Goal: Task Accomplishment & Management: Complete application form

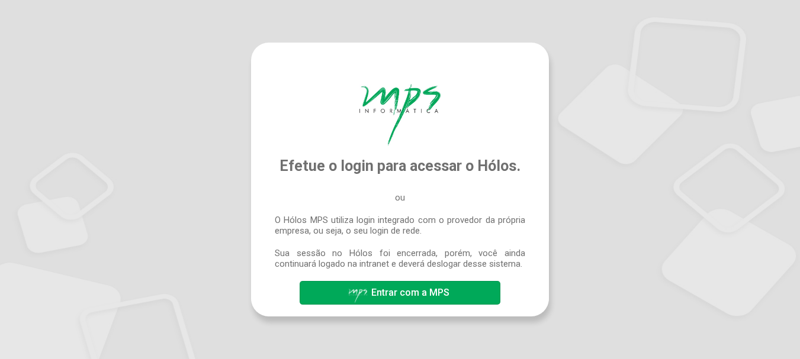
click at [397, 298] on span "Entrar com a MPS" at bounding box center [410, 292] width 78 height 11
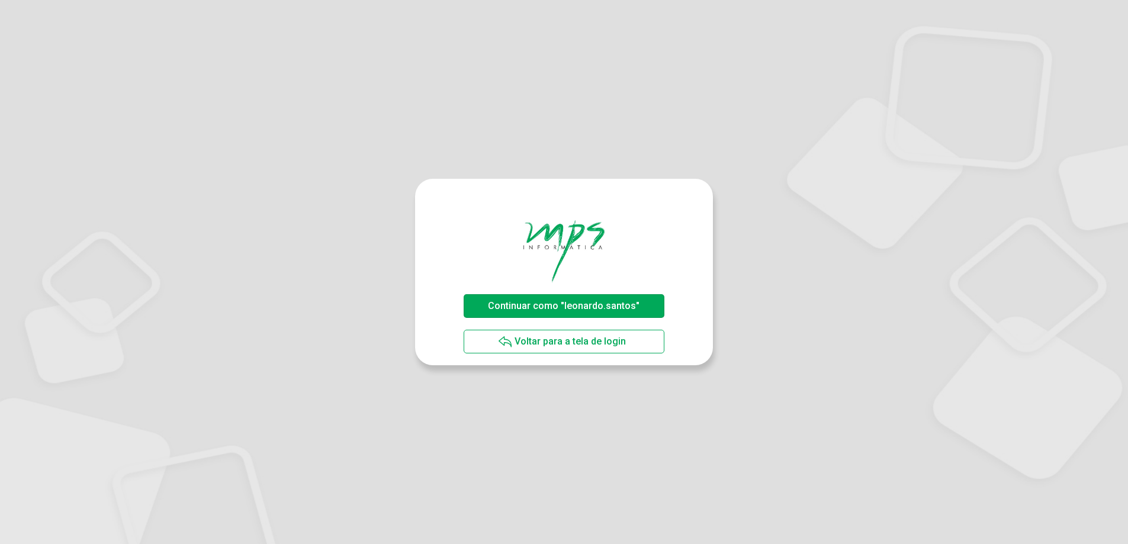
click at [549, 304] on span "Continuar como "leonardo.santos"" at bounding box center [564, 305] width 152 height 11
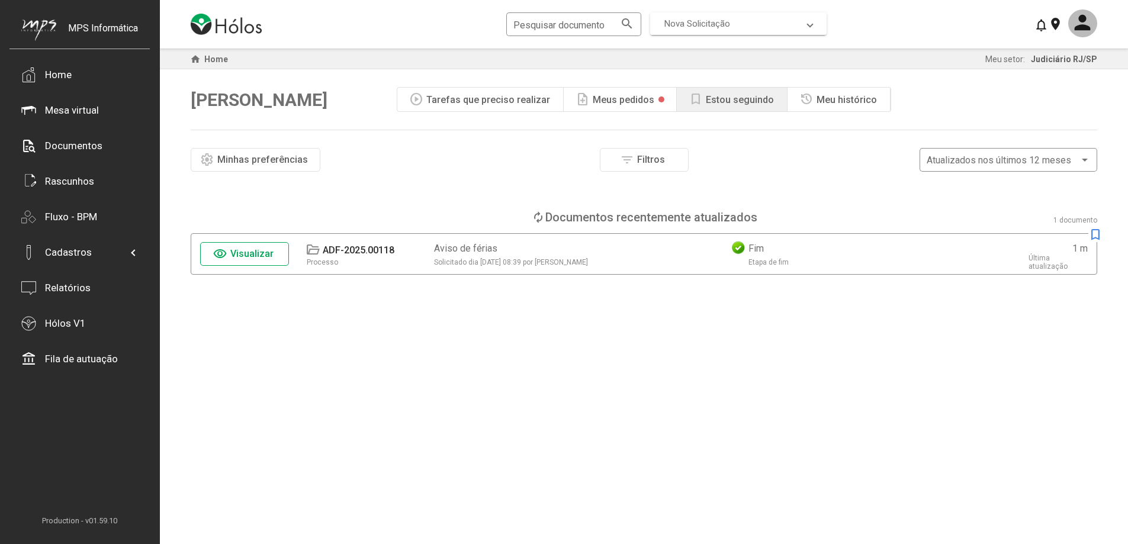
click at [693, 26] on span "Nova Solicitação" at bounding box center [697, 23] width 66 height 11
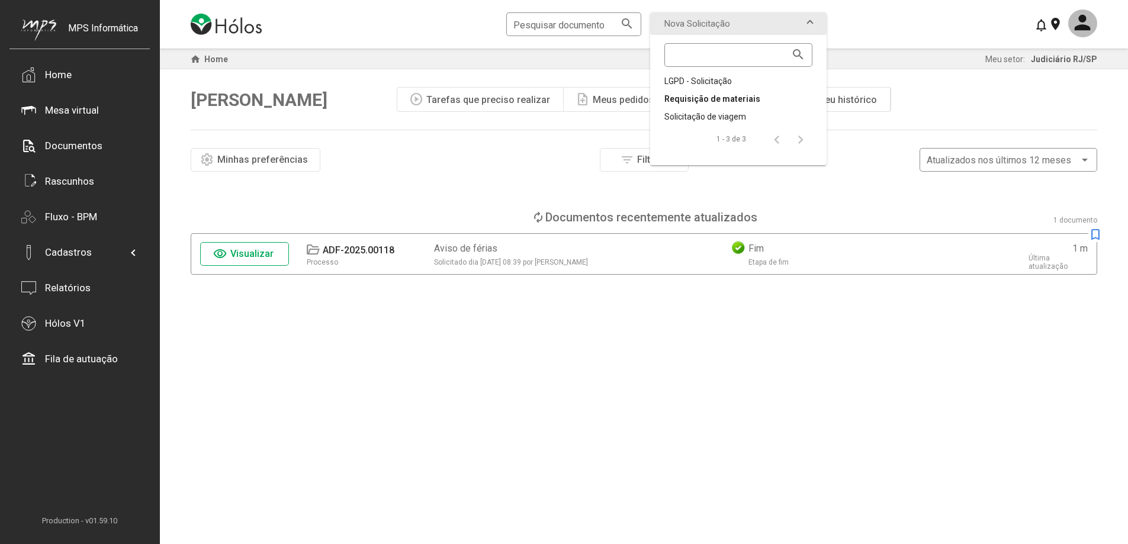
click at [712, 97] on div "Requisição de materiais" at bounding box center [738, 99] width 148 height 12
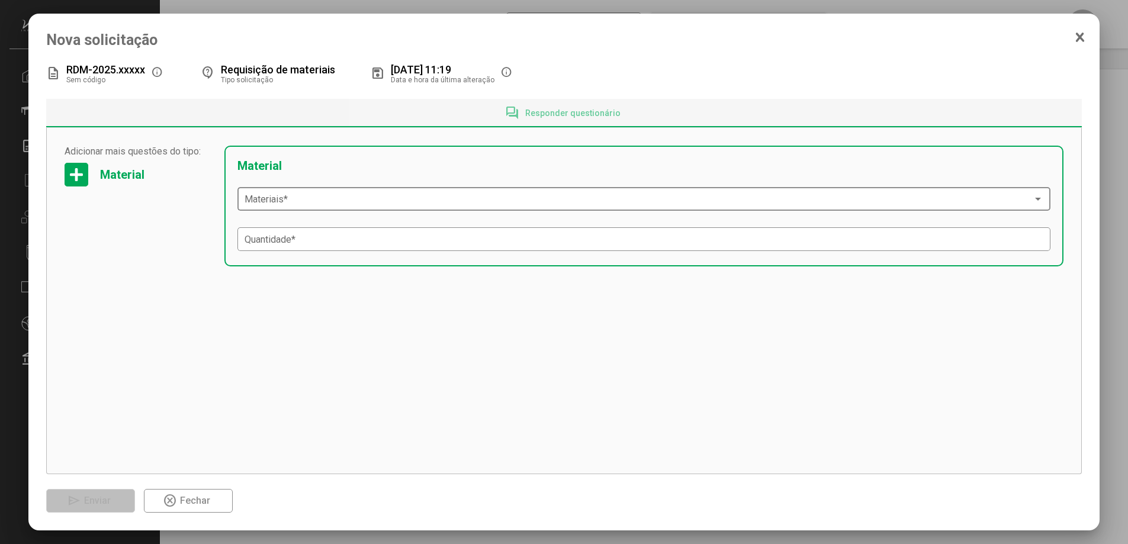
click at [293, 210] on div "Materiais *" at bounding box center [645, 198] width 800 height 26
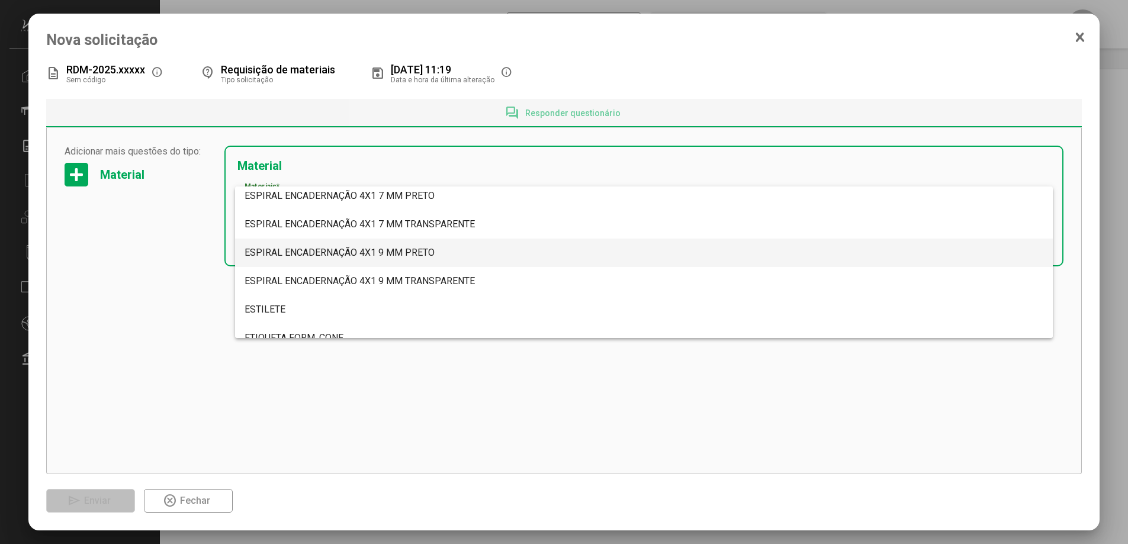
scroll to position [2644, 0]
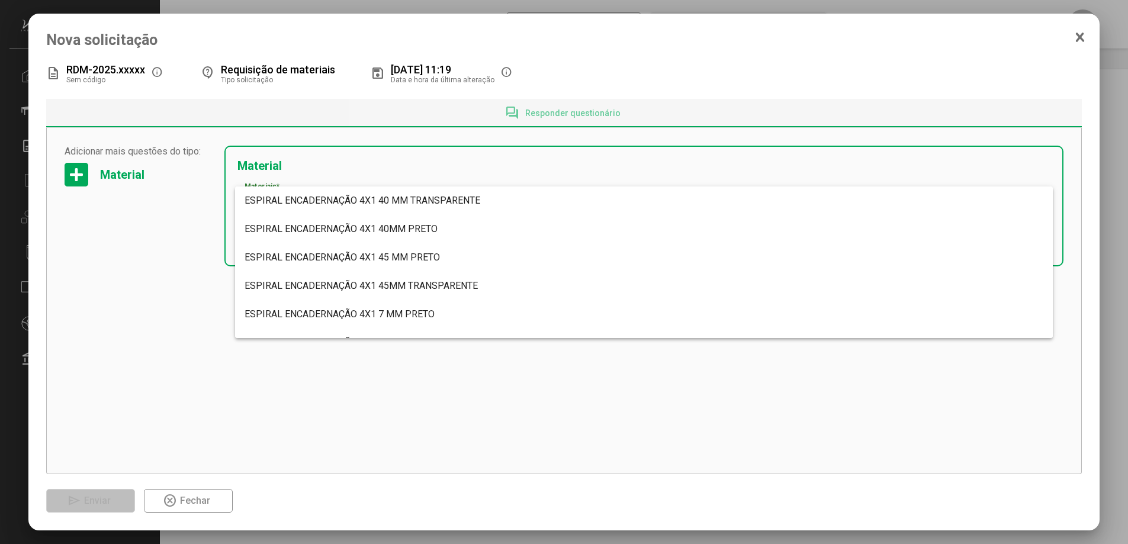
click at [351, 173] on div at bounding box center [564, 272] width 1128 height 544
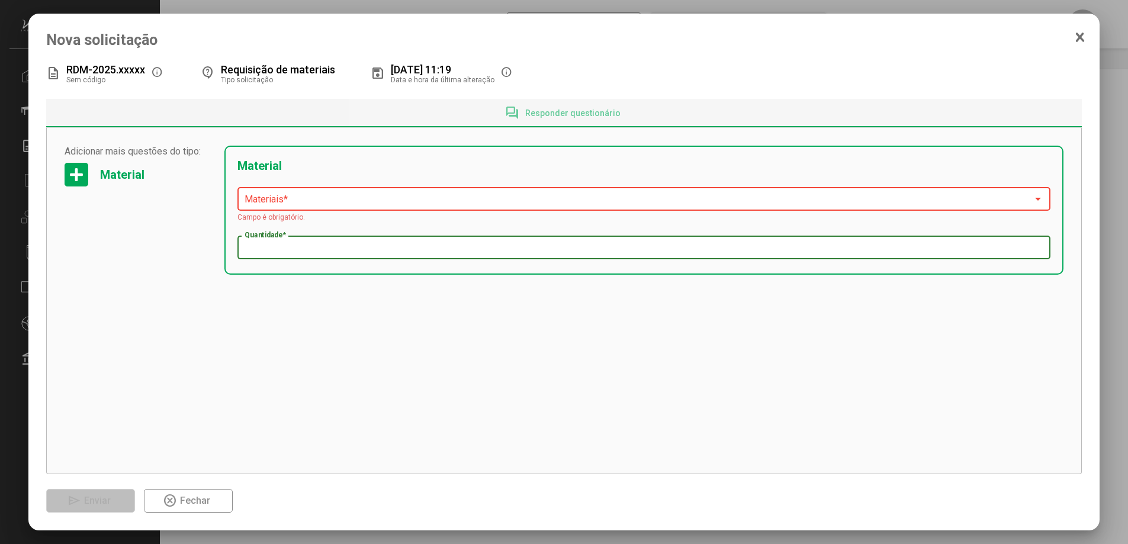
click at [300, 251] on input "Quantidade *" at bounding box center [645, 248] width 800 height 11
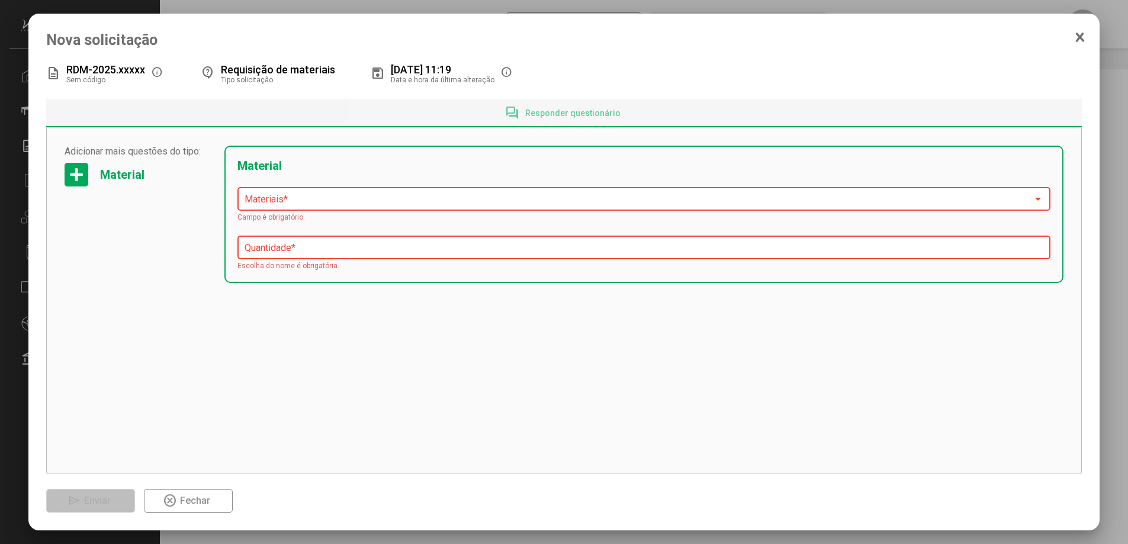
click at [302, 203] on span at bounding box center [639, 199] width 789 height 11
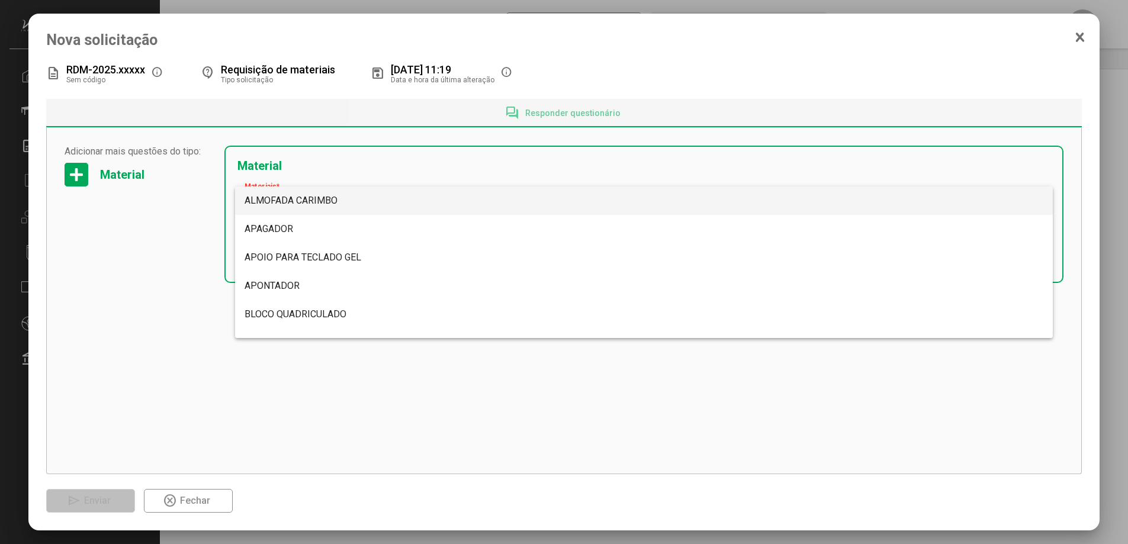
click at [72, 177] on div at bounding box center [564, 272] width 1128 height 544
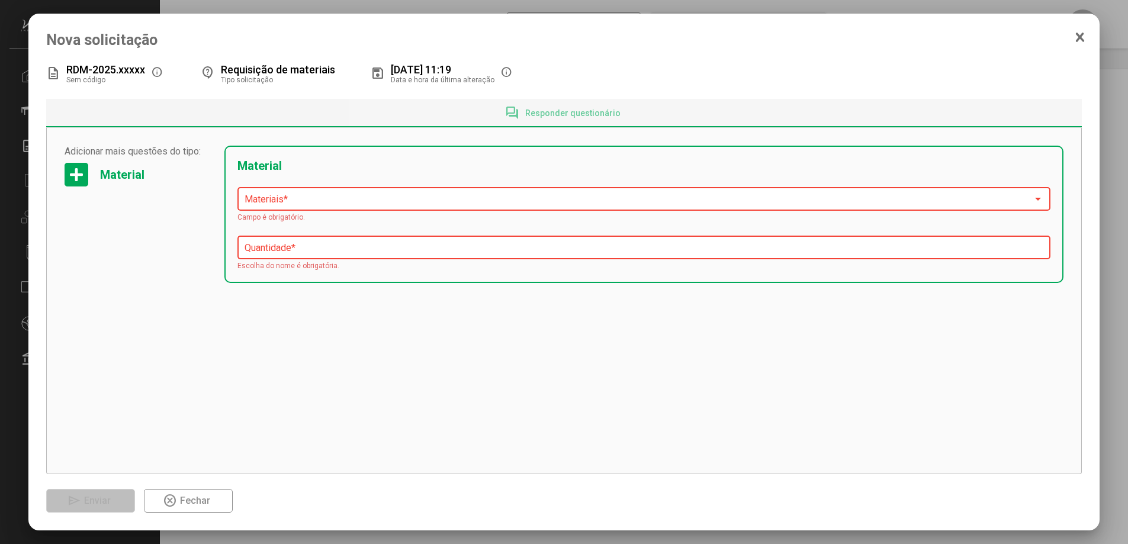
click at [79, 176] on div at bounding box center [77, 175] width 24 height 24
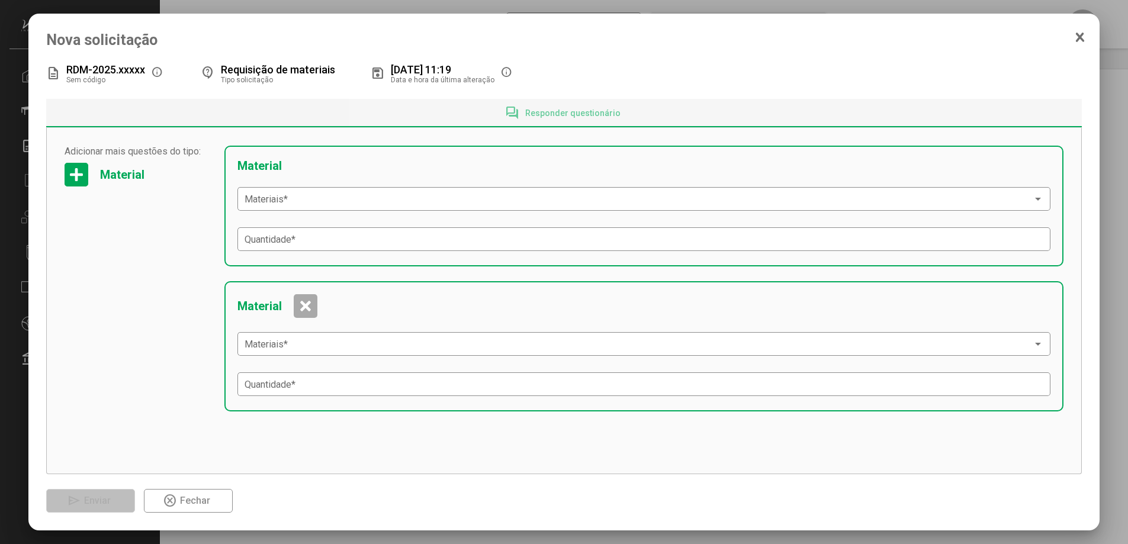
click at [312, 309] on div at bounding box center [306, 306] width 24 height 24
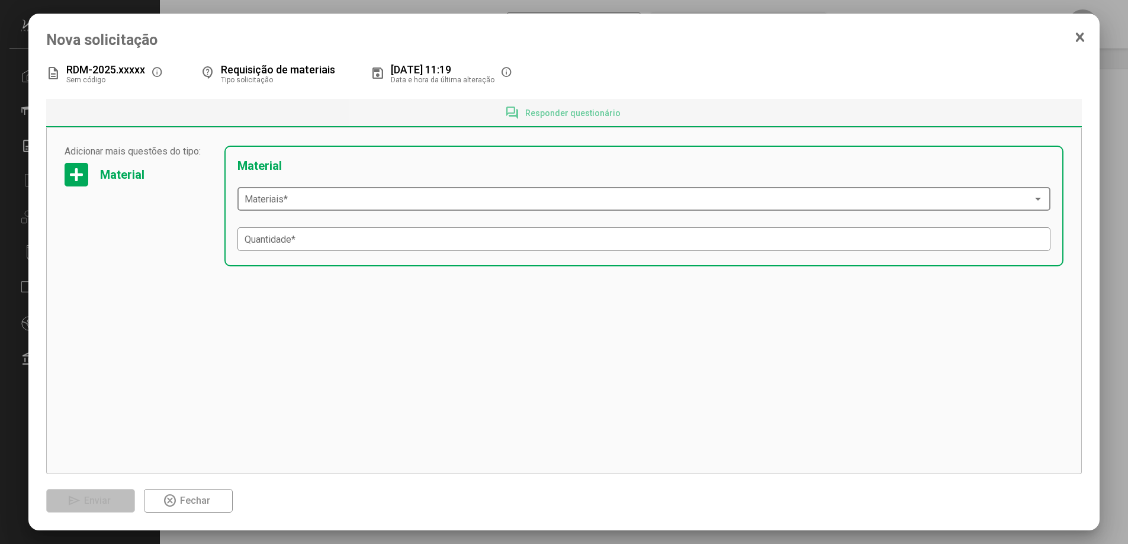
click at [330, 210] on div "Materiais *" at bounding box center [645, 198] width 800 height 26
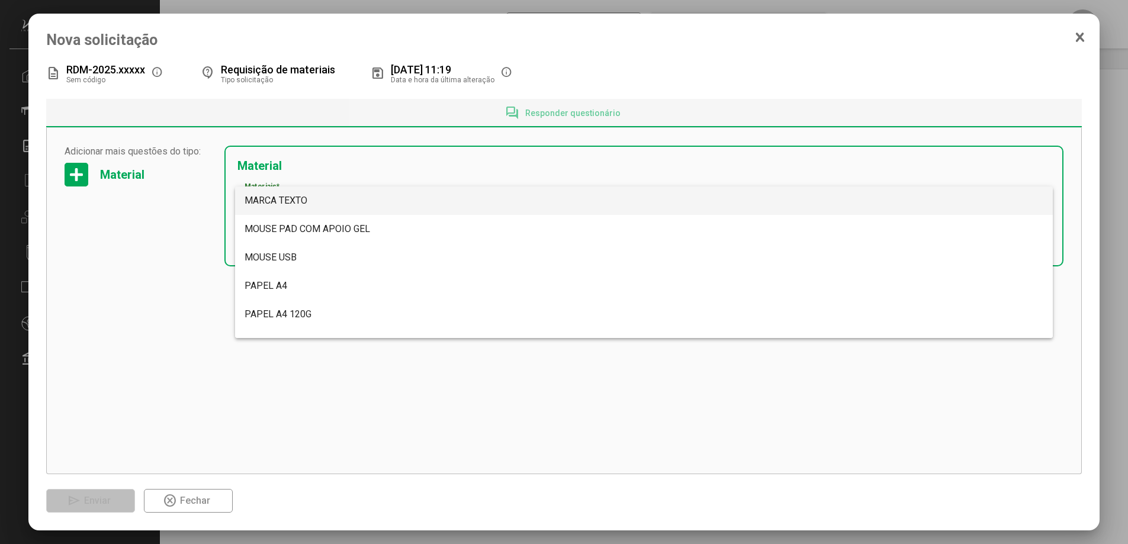
scroll to position [2047, 0]
click at [169, 314] on div at bounding box center [564, 272] width 1128 height 544
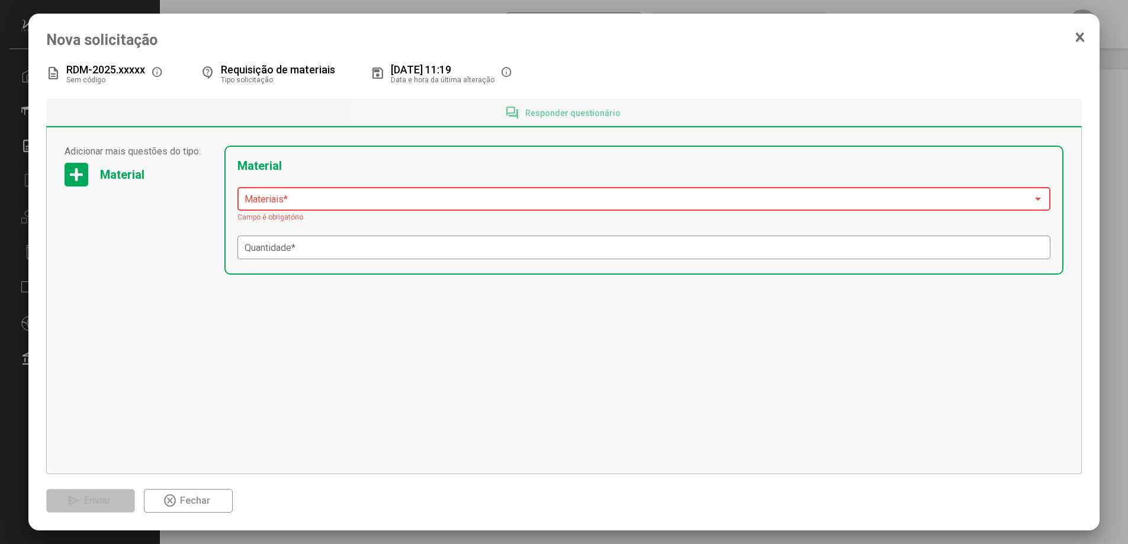
click at [200, 500] on span "Fechar" at bounding box center [195, 500] width 30 height 11
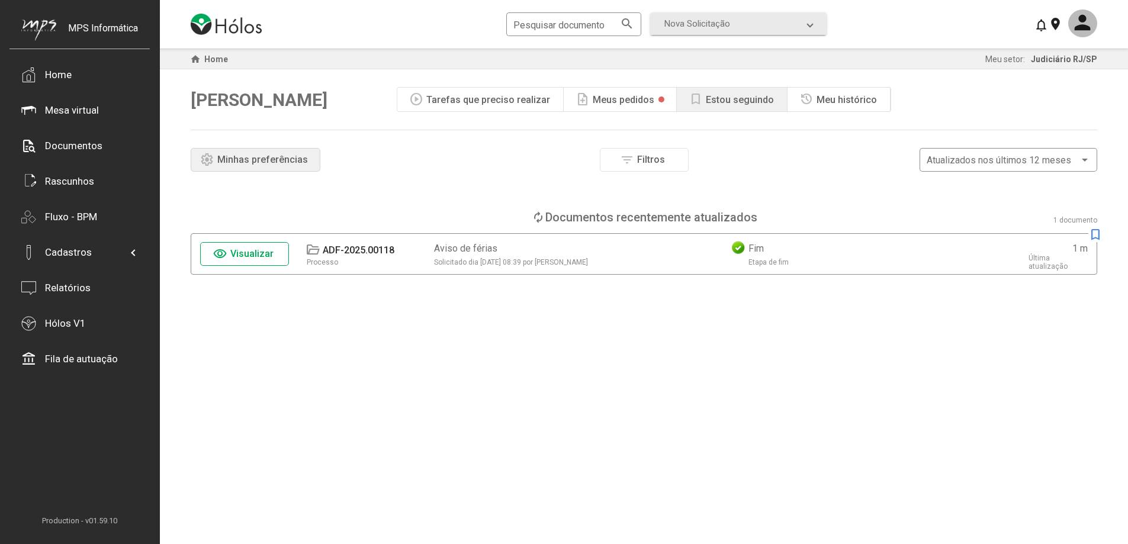
click at [275, 163] on span "Minhas preferências" at bounding box center [262, 159] width 91 height 11
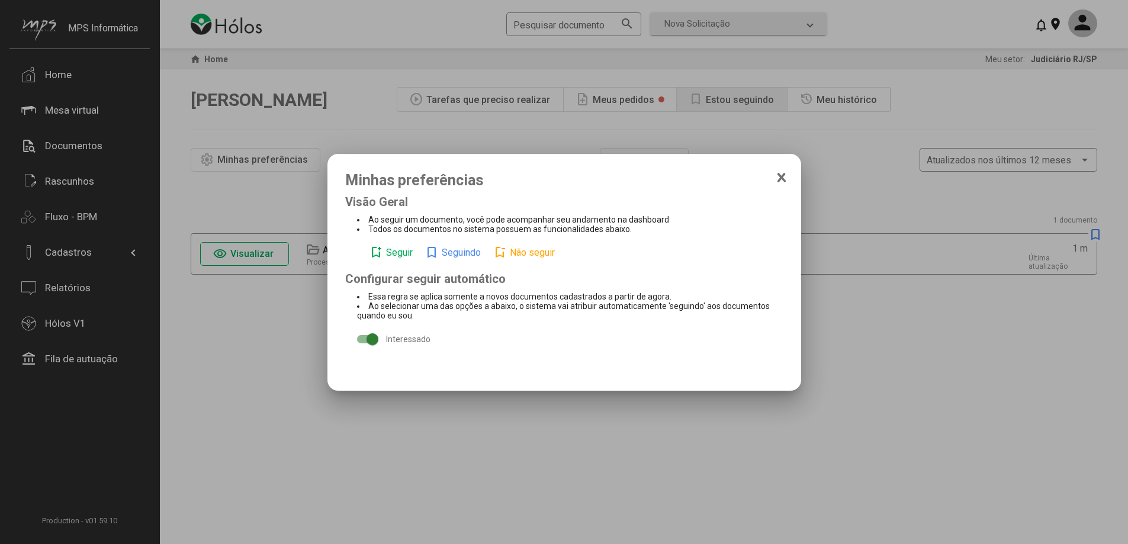
click at [786, 176] on icon at bounding box center [781, 178] width 9 height 12
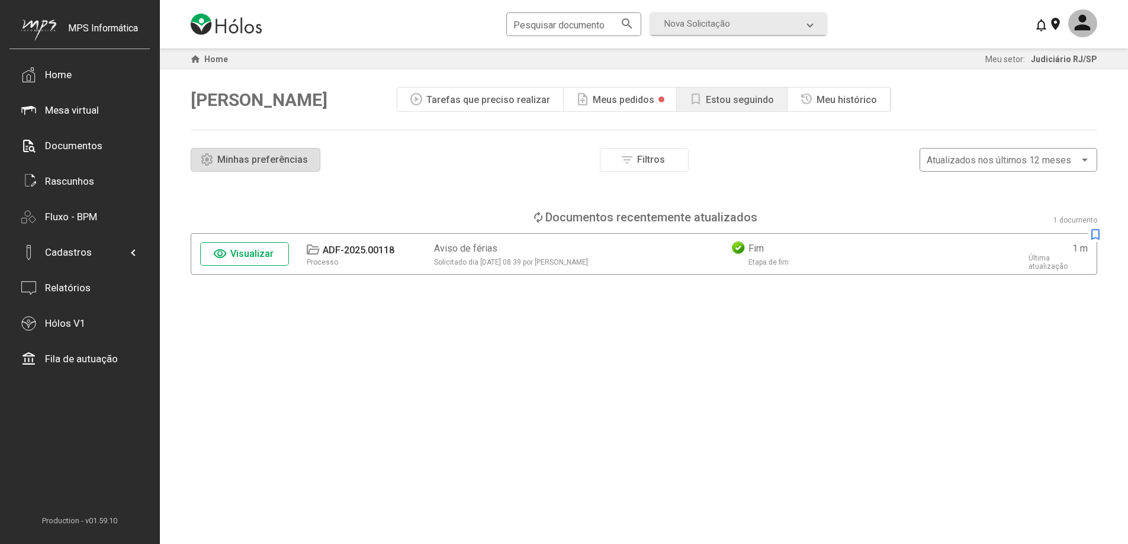
click at [651, 105] on div "note_add Meus pedidos" at bounding box center [620, 100] width 113 height 24
